Goal: Check status: Check status

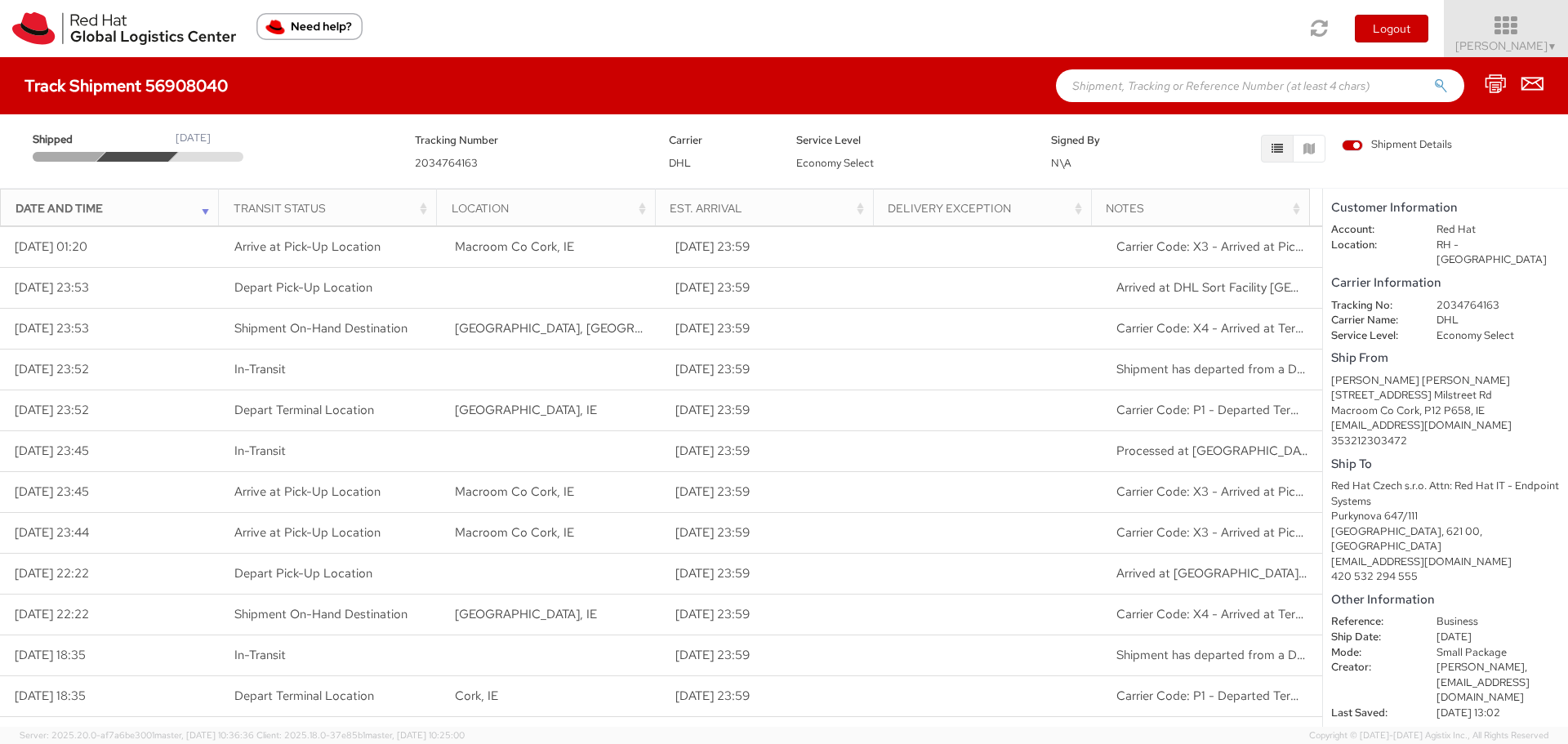
click at [1539, 46] on span "[PERSON_NAME] ▼" at bounding box center [1507, 45] width 102 height 15
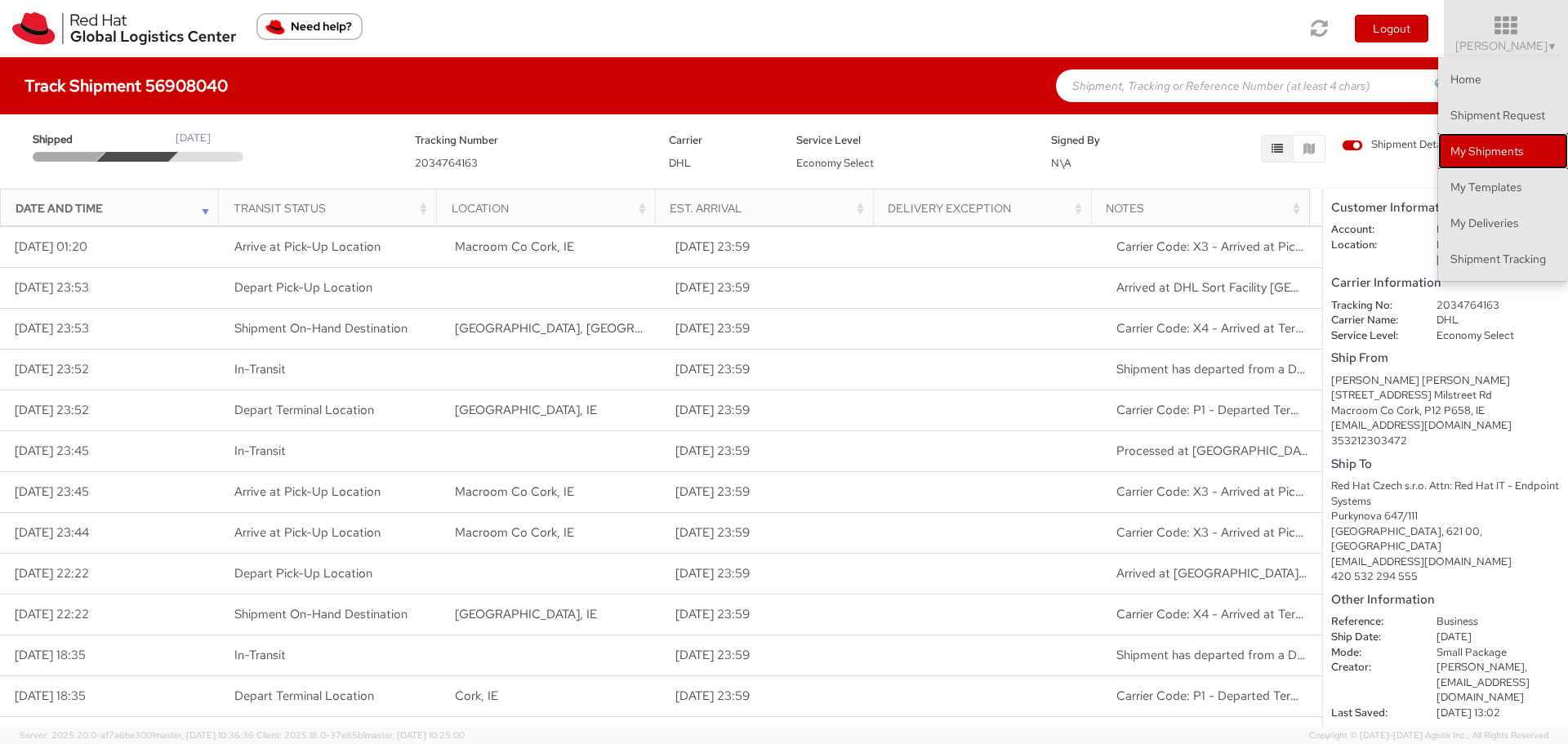
click at [1479, 145] on link "My Shipments" at bounding box center [1503, 151] width 130 height 36
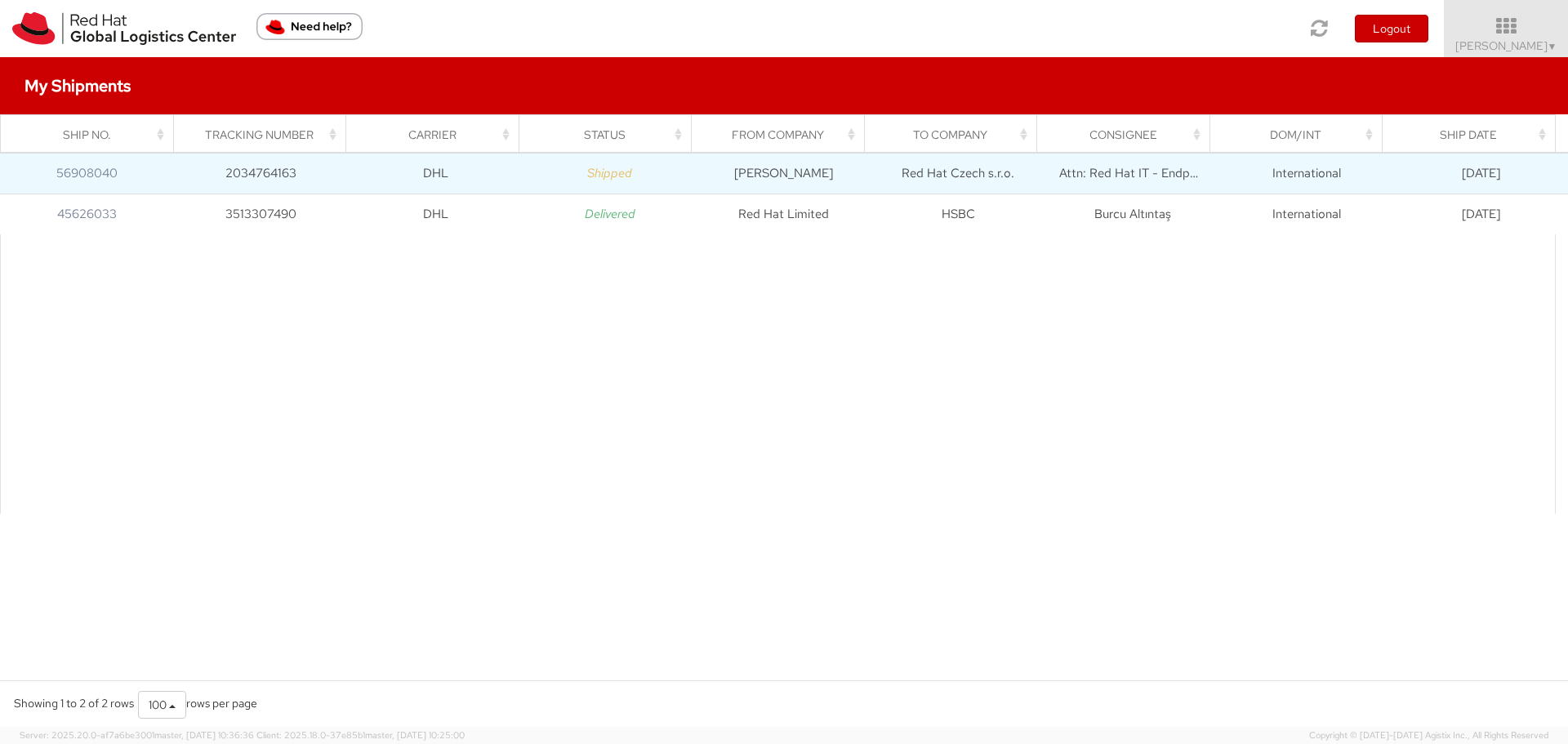
click at [575, 170] on td "Shipped" at bounding box center [610, 173] width 174 height 41
click at [70, 175] on link "56908040" at bounding box center [87, 173] width 61 height 17
